Goal: Task Accomplishment & Management: Use online tool/utility

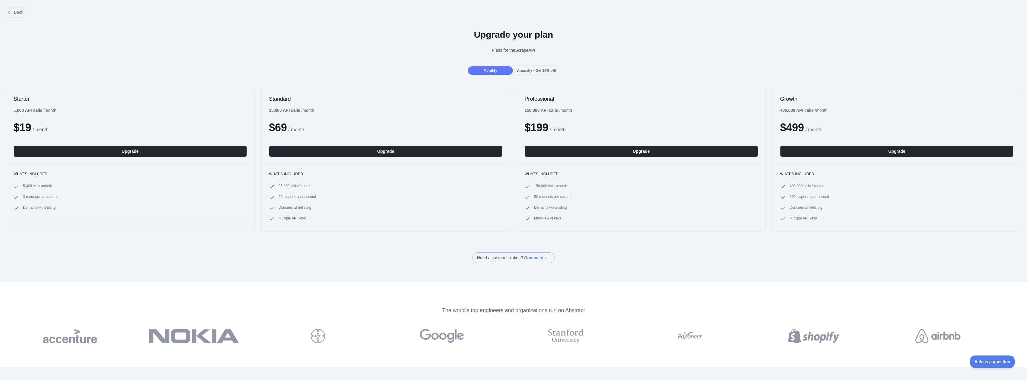
click at [100, 151] on div at bounding box center [513, 190] width 1027 height 380
click at [122, 152] on button "Upgrade" at bounding box center [130, 150] width 234 height 11
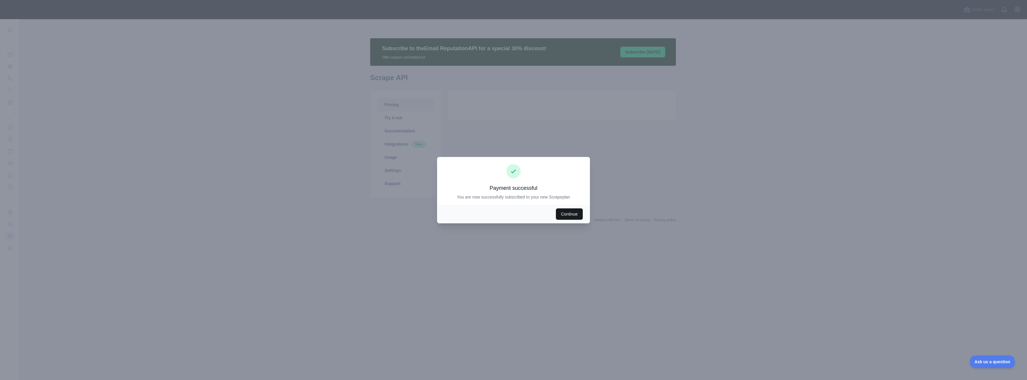
click at [568, 215] on button "Continue" at bounding box center [569, 213] width 27 height 11
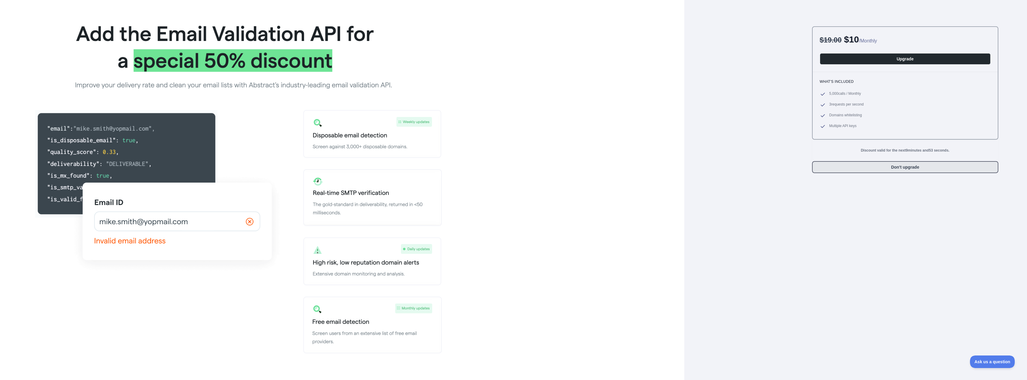
click at [897, 168] on button "Don't upgrade" at bounding box center [905, 167] width 186 height 12
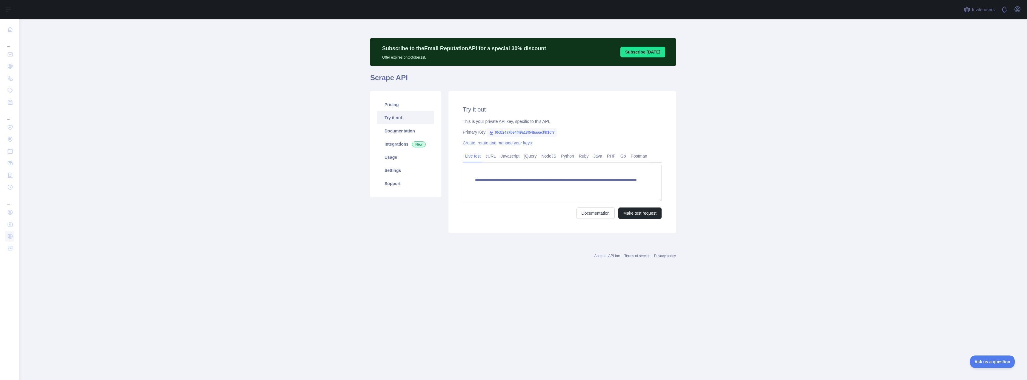
click at [531, 134] on span "f0cb24a7be4f49a18f54baaacf9f1cf7" at bounding box center [522, 132] width 70 height 9
click at [566, 138] on div "**********" at bounding box center [563, 162] width 228 height 142
click at [643, 216] on button "Make test request" at bounding box center [639, 212] width 43 height 11
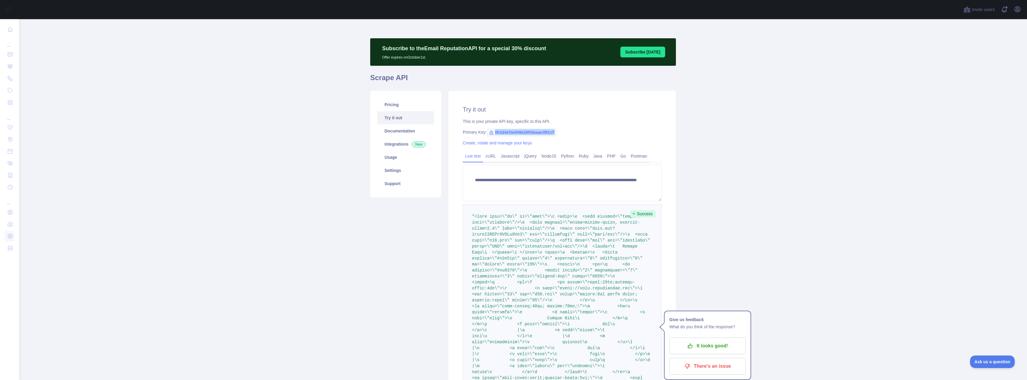
drag, startPoint x: 560, startPoint y: 132, endPoint x: 489, endPoint y: 135, distance: 71.1
click at [489, 135] on div "Primary Key: f0cb24a7be4f49a18f54baaacf9f1cf7" at bounding box center [562, 132] width 199 height 6
copy span "f0cb24a7be4f49a18f54baaacf9f1cf7"
